Goal: Check status

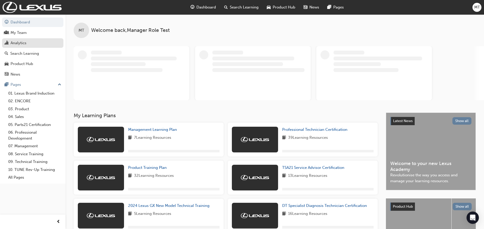
click at [21, 45] on div "Analytics" at bounding box center [19, 43] width 16 height 6
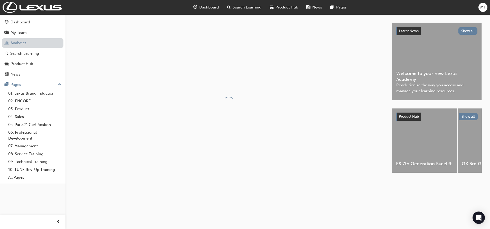
click at [21, 45] on link "Analytics" at bounding box center [32, 43] width 61 height 10
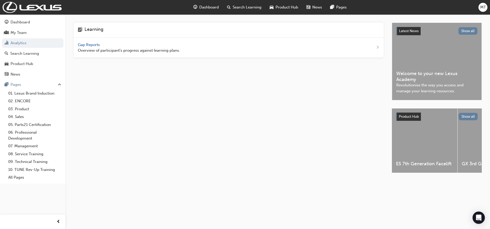
click at [89, 46] on span "Gap Reports" at bounding box center [89, 44] width 23 height 5
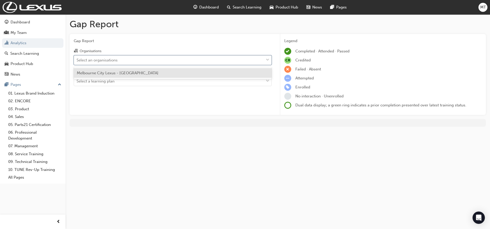
click at [127, 62] on div "Select an organisations" at bounding box center [169, 60] width 190 height 9
click at [77, 62] on input "Organisations option Melbourne City Lexus - [GEOGRAPHIC_DATA] focused, 1 of 1. …" at bounding box center [77, 60] width 1 height 4
click at [125, 71] on span "Melbourne City Lexus - [GEOGRAPHIC_DATA]" at bounding box center [118, 73] width 82 height 5
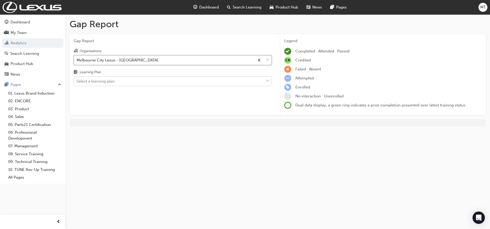
click at [126, 81] on div "Select a learning plan" at bounding box center [169, 81] width 190 height 9
click at [77, 81] on input "Learning Plan Select a learning plan" at bounding box center [77, 81] width 1 height 4
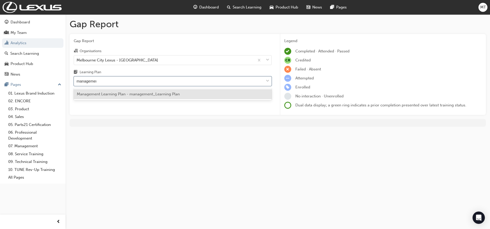
type input "management"
click at [138, 96] on span "Management Learning Plan - management_Learning Plan" at bounding box center [128, 94] width 103 height 5
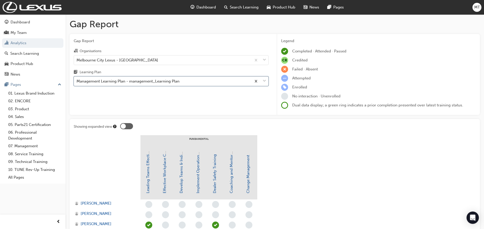
click at [265, 80] on span "down-icon" at bounding box center [265, 81] width 4 height 7
click at [77, 80] on input "Learning Plan option Management Learning Plan - management_Learning Plan, selec…" at bounding box center [77, 81] width 1 height 4
